Goal: Find specific page/section: Find specific page/section

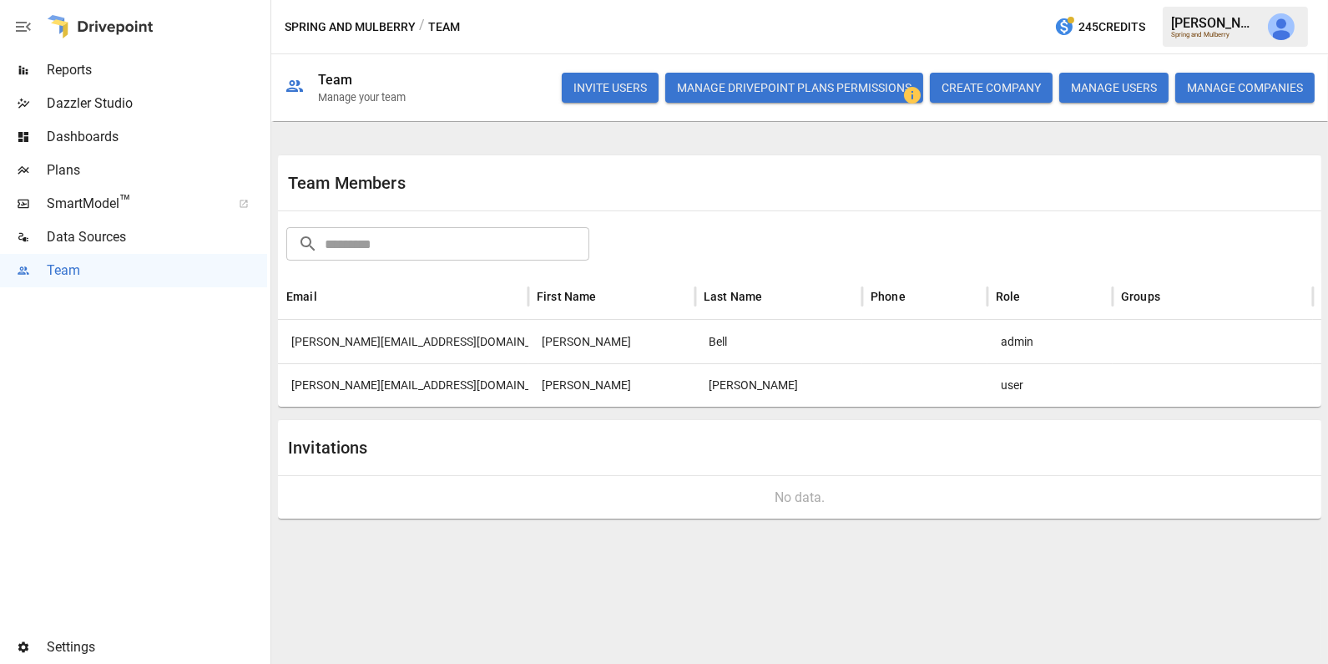
click at [195, 230] on span "Data Sources" at bounding box center [157, 237] width 220 height 20
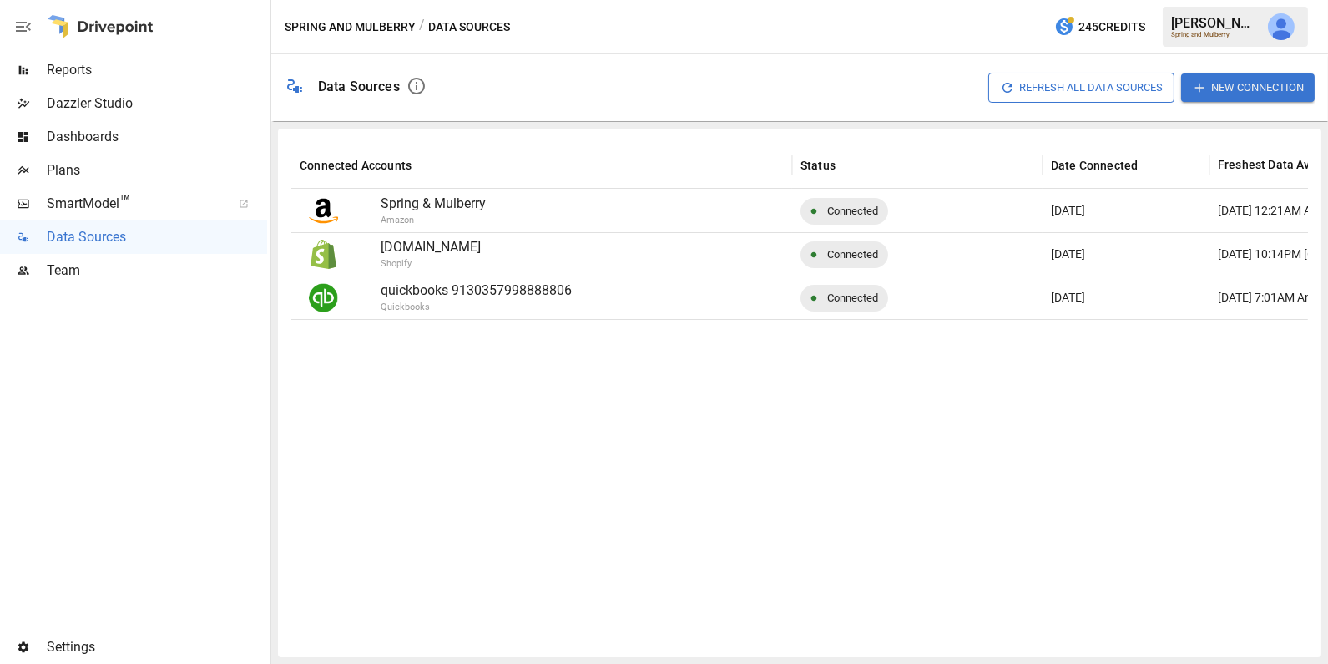
drag, startPoint x: 591, startPoint y: 245, endPoint x: 366, endPoint y: 240, distance: 224.6
click at [366, 240] on div "springandmulberry.myshopify.com Shopify" at bounding box center [542, 254] width 484 height 43
copy div "springandmulberry.myshopify.com"
click at [1290, 39] on button "button" at bounding box center [1281, 26] width 47 height 47
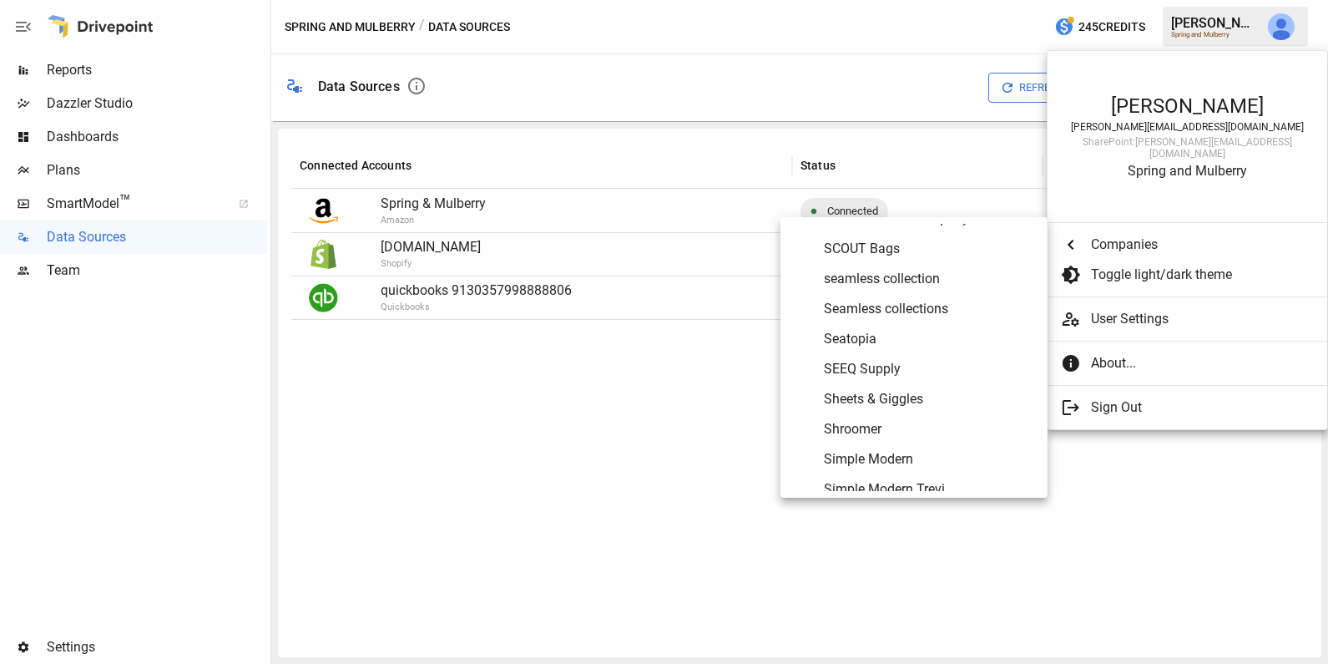
scroll to position [7204, 0]
click at [897, 366] on span "SEEQ Supply" at bounding box center [929, 367] width 210 height 20
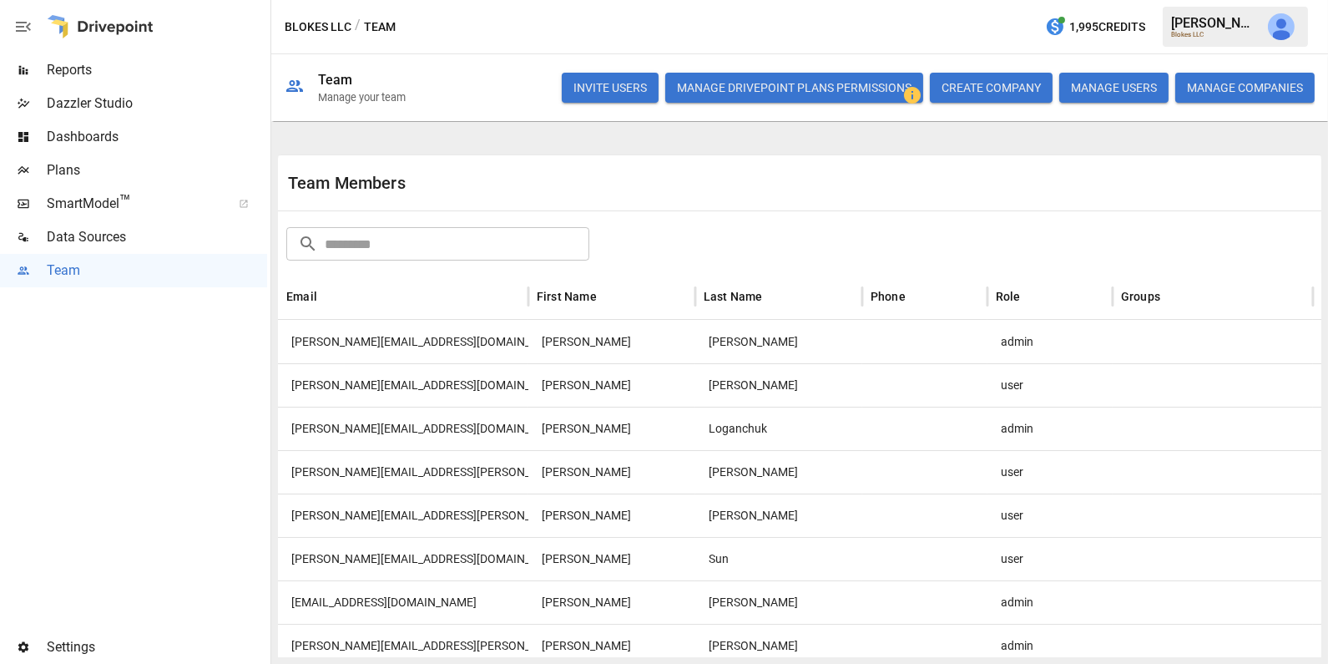
scroll to position [22, 0]
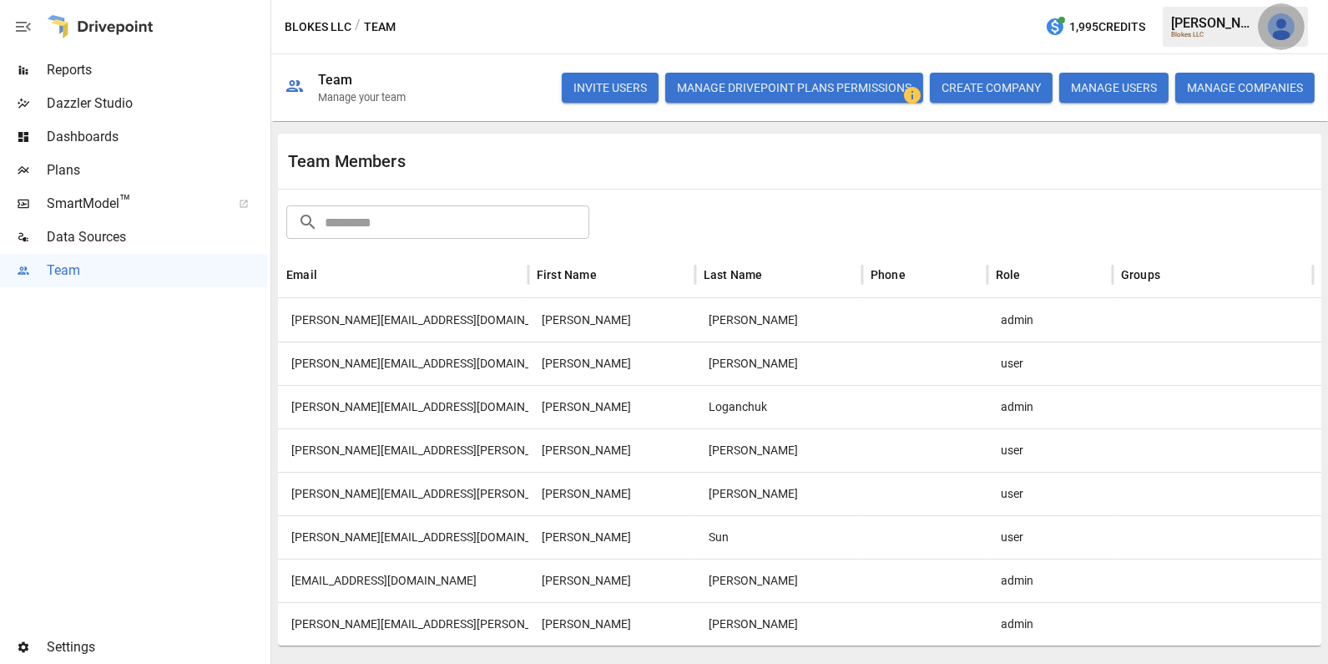
click at [1286, 26] on img "Julie Wilton" at bounding box center [1281, 26] width 27 height 27
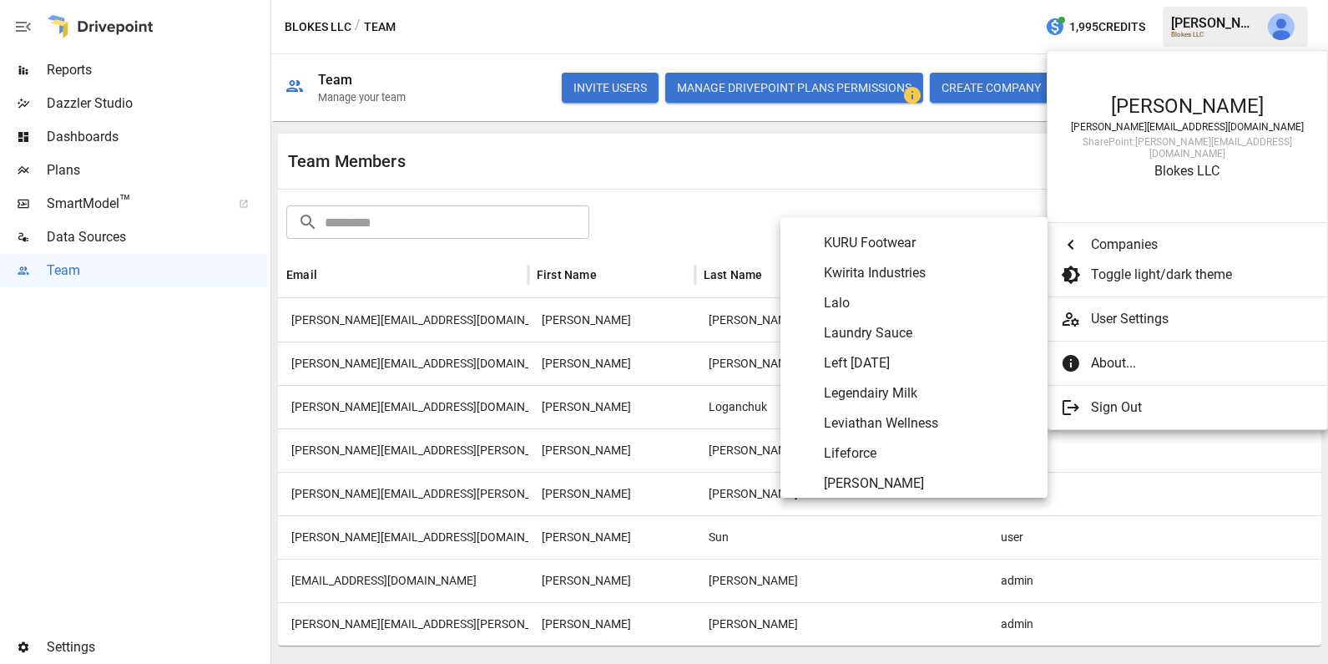
scroll to position [4714, 0]
click at [923, 306] on span "Lalo" at bounding box center [929, 303] width 210 height 20
